Goal: Task Accomplishment & Management: Use online tool/utility

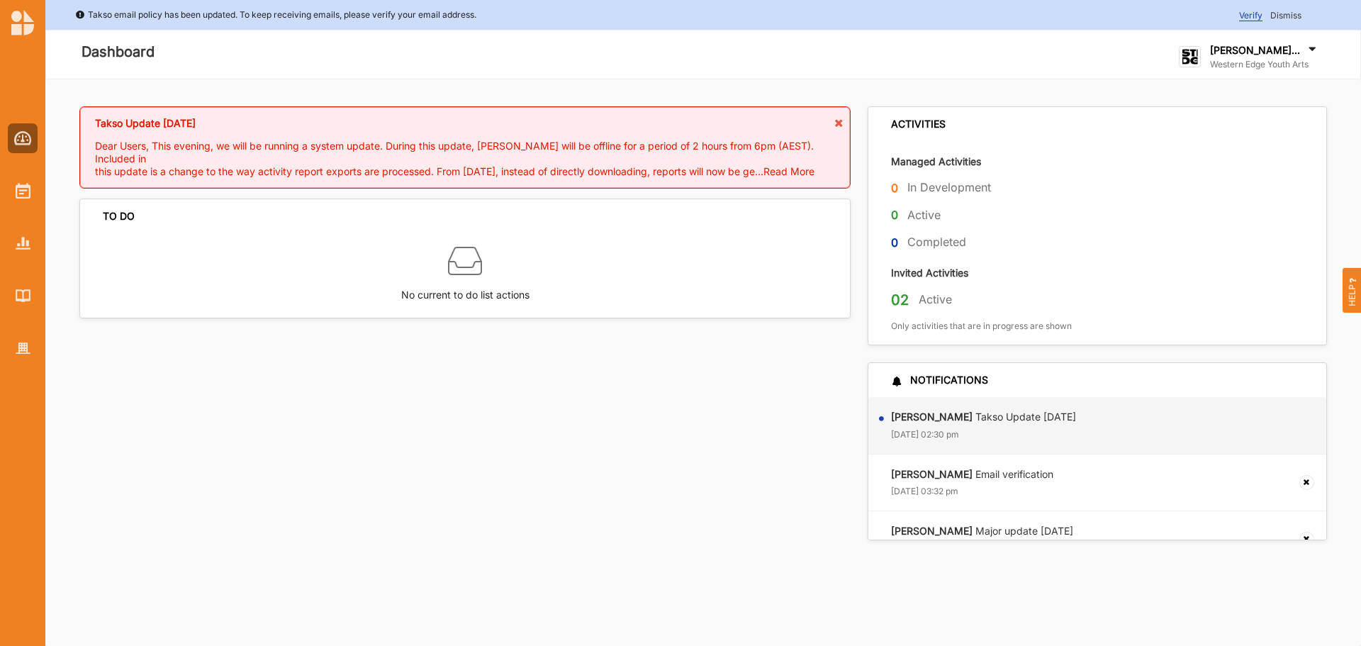
drag, startPoint x: 223, startPoint y: 421, endPoint x: 230, endPoint y: 421, distance: 7.8
click at [223, 421] on div "Takso Update [DATE] Dear Users, This evening, we will be running a system updat…" at bounding box center [469, 322] width 780 height 433
click at [23, 189] on img at bounding box center [23, 191] width 15 height 16
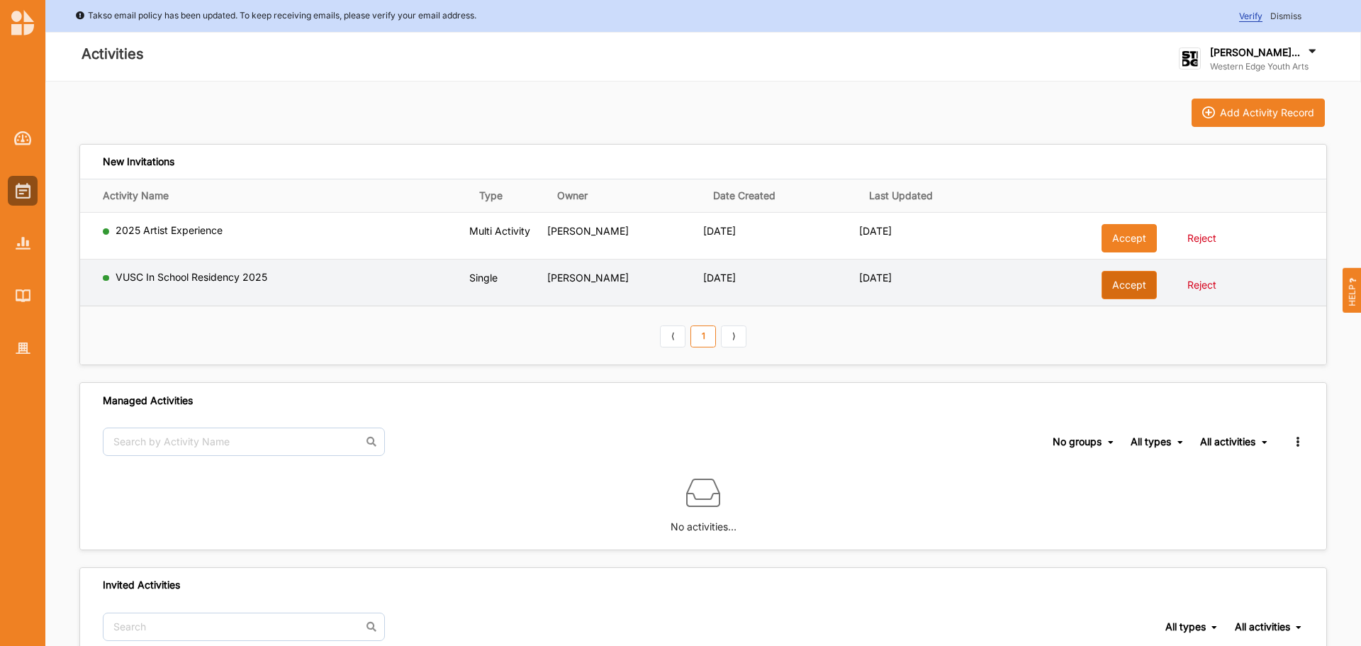
click at [1111, 287] on button "Accept" at bounding box center [1128, 285] width 55 height 28
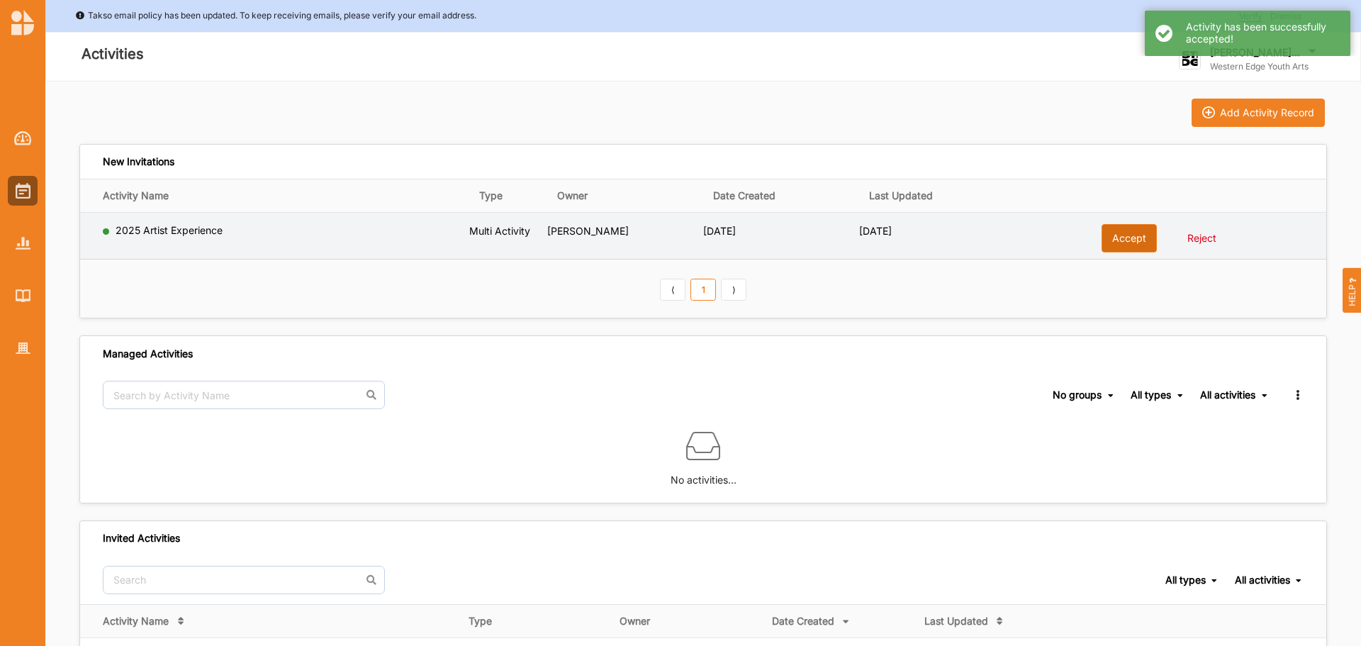
click at [1120, 245] on button "Accept" at bounding box center [1128, 238] width 55 height 28
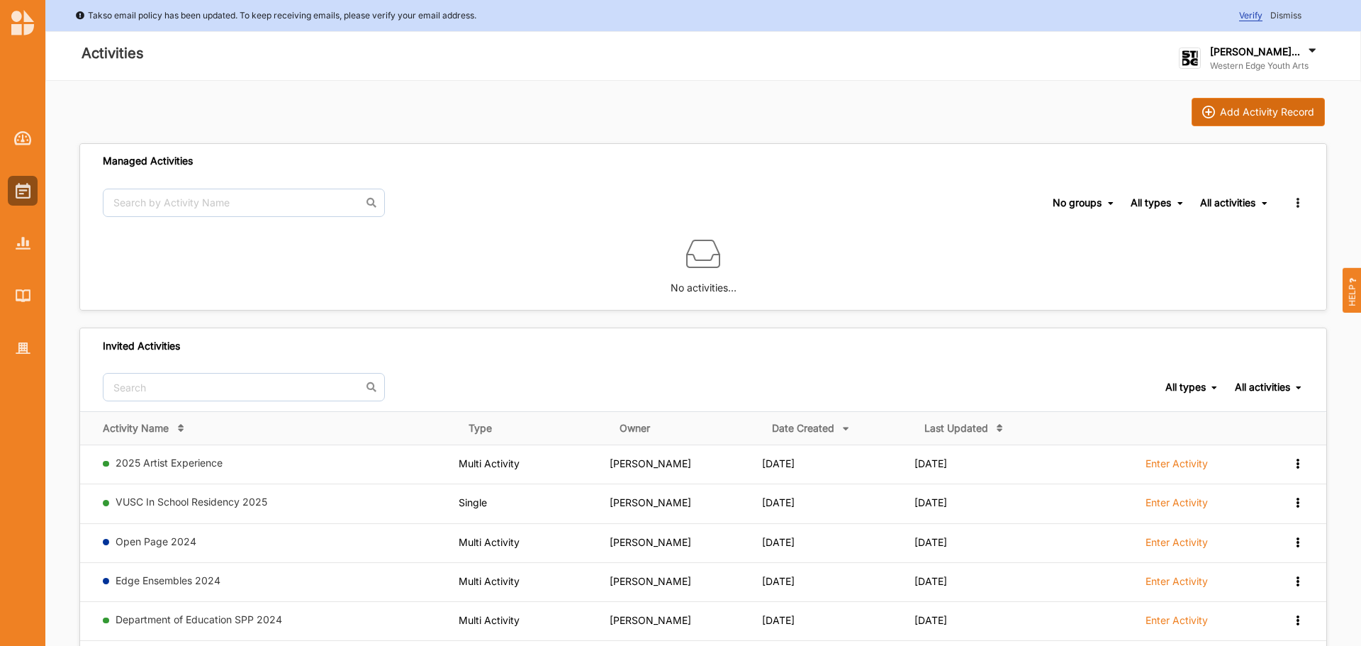
click at [1247, 111] on div "Add Activity Record" at bounding box center [1267, 112] width 94 height 13
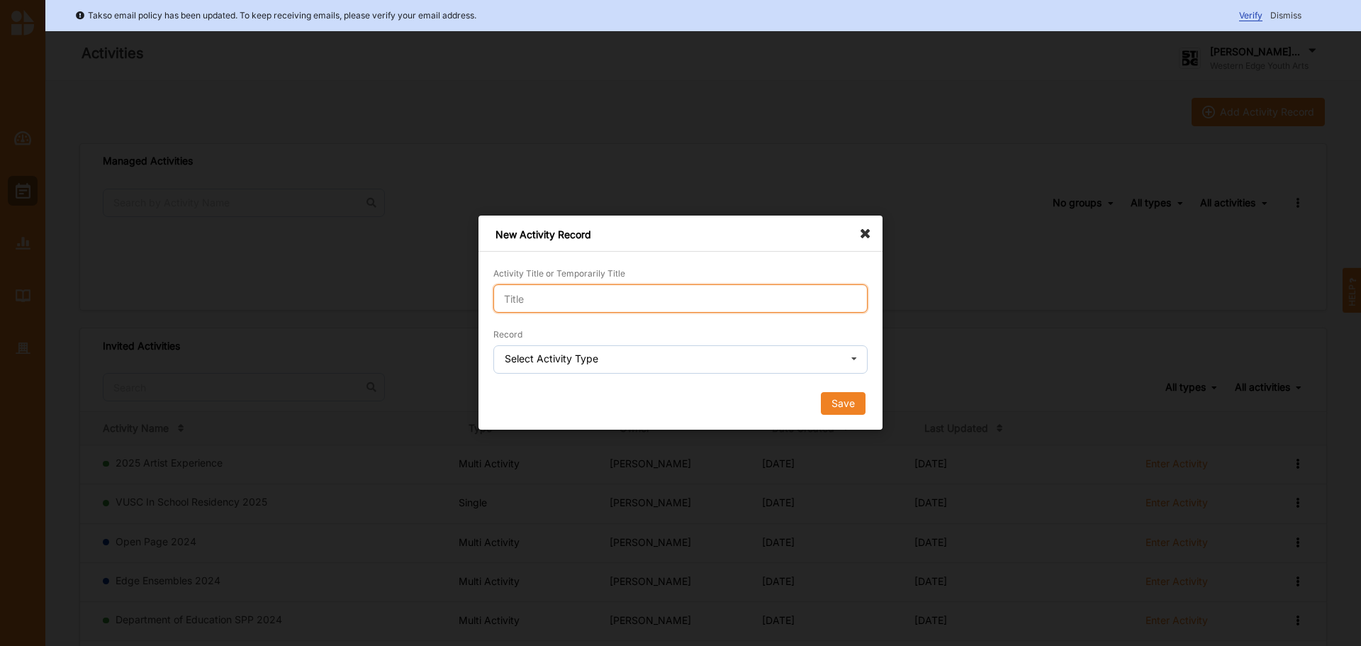
click at [819, 303] on input "Activity Title or Temporarily Title" at bounding box center [680, 298] width 374 height 28
type input "Edge Ense"
